Goal: Information Seeking & Learning: Learn about a topic

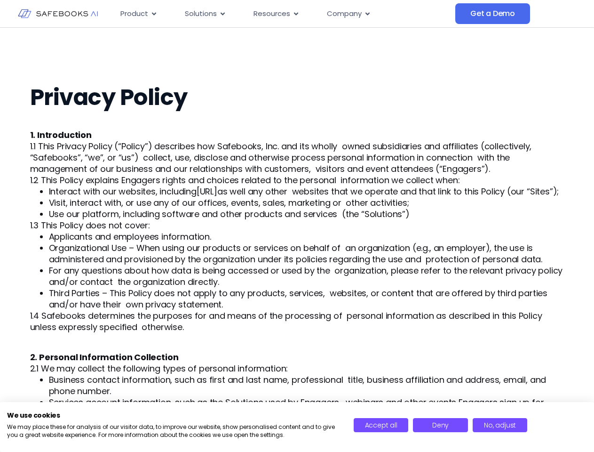
click at [297, 220] on span "Use our platform, including software and other products and services (the “Solu…" at bounding box center [229, 214] width 361 height 12
click at [153, 14] on icon "Menu" at bounding box center [154, 13] width 4 height 3
click at [222, 14] on icon "Menu" at bounding box center [223, 13] width 4 height 3
click at [295, 14] on icon "Menu" at bounding box center [296, 13] width 4 height 3
click at [367, 14] on icon "Menu" at bounding box center [368, 13] width 4 height 3
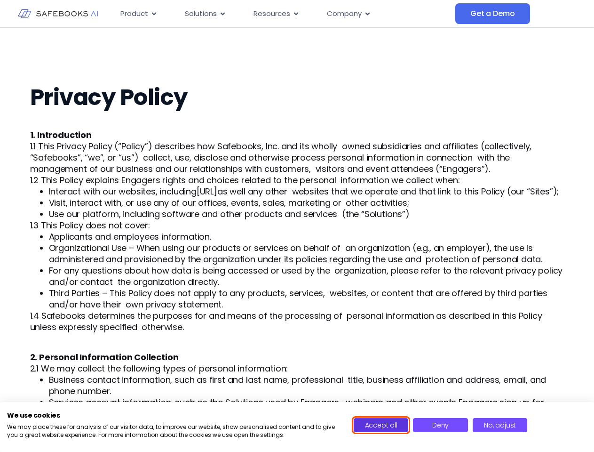
click at [381, 425] on span "Accept all" at bounding box center [381, 424] width 32 height 9
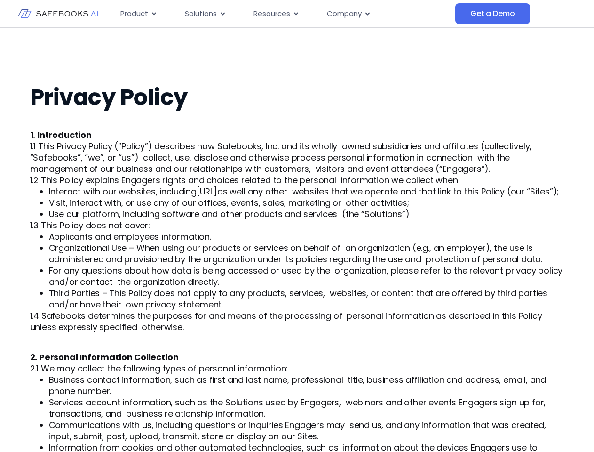
click at [440, 419] on li "Services account information, such as the Solutions used by Engagers, webinars …" at bounding box center [307, 408] width 516 height 23
click at [500, 419] on li "Services account information, such as the Solutions used by Engagers, webinars …" at bounding box center [307, 408] width 516 height 23
